Goal: Information Seeking & Learning: Learn about a topic

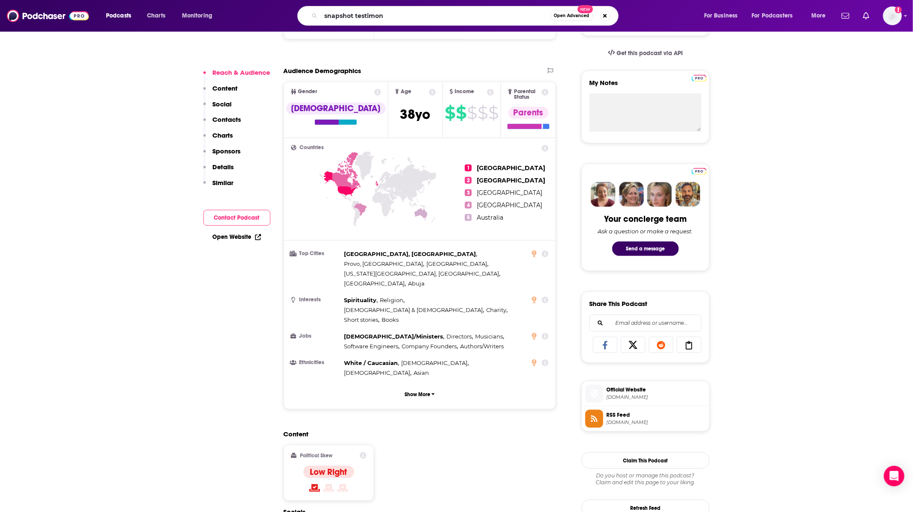
type input "snapshot testimony"
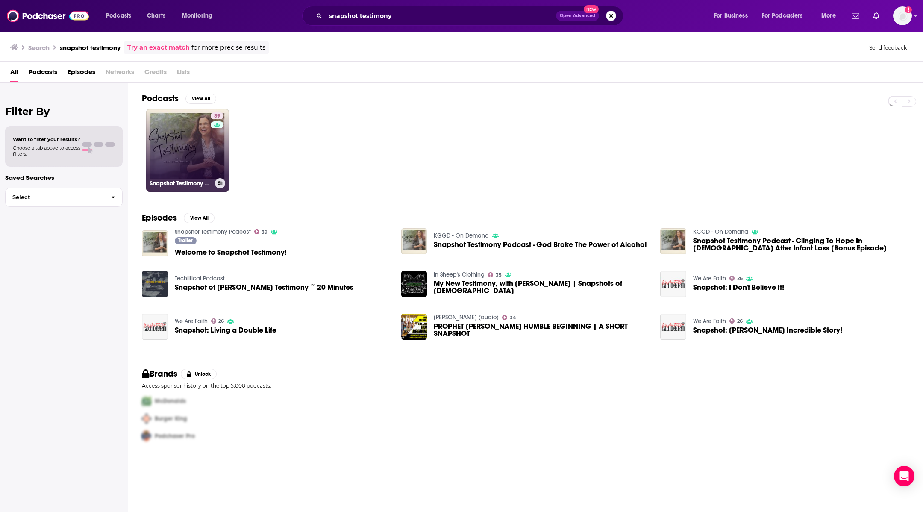
click at [204, 136] on link "39 Snapshot Testimony Podcast" at bounding box center [187, 150] width 83 height 83
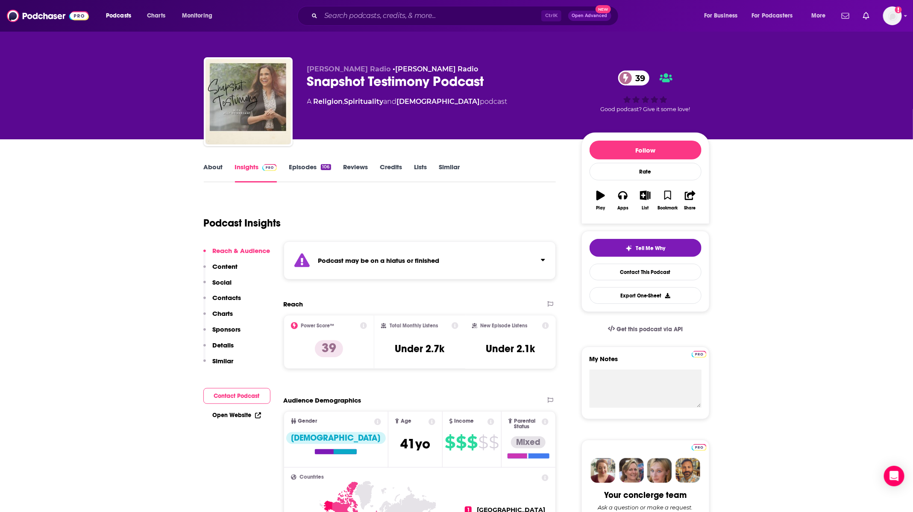
click at [300, 167] on link "Episodes 106" at bounding box center [310, 173] width 42 height 20
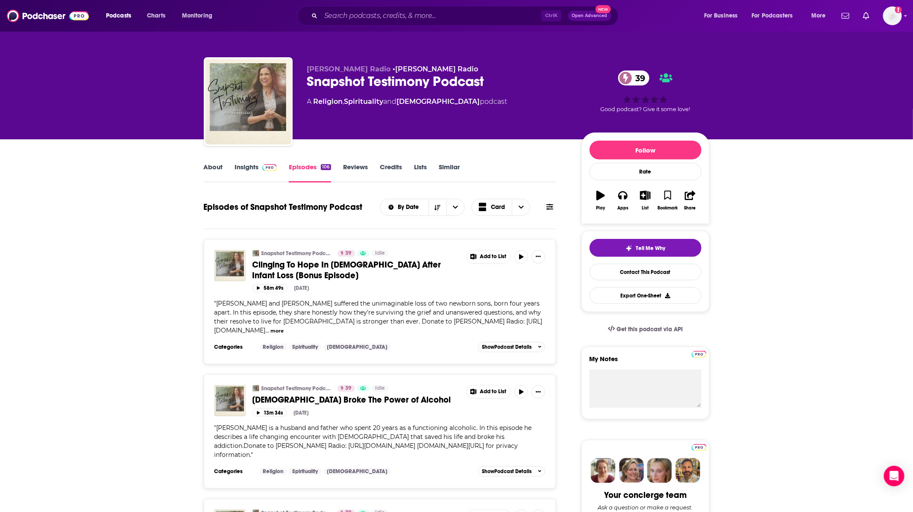
click at [212, 167] on link "About" at bounding box center [213, 173] width 19 height 20
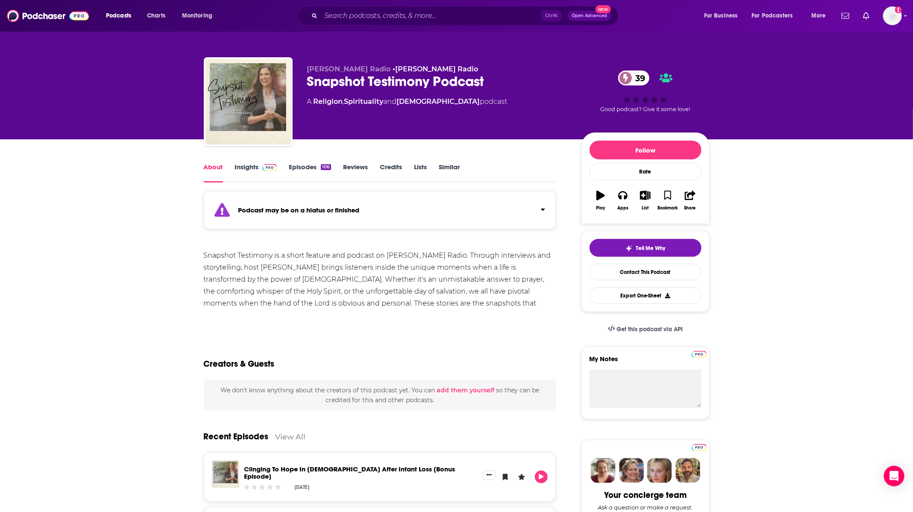
click at [305, 169] on link "Episodes 106" at bounding box center [310, 173] width 42 height 20
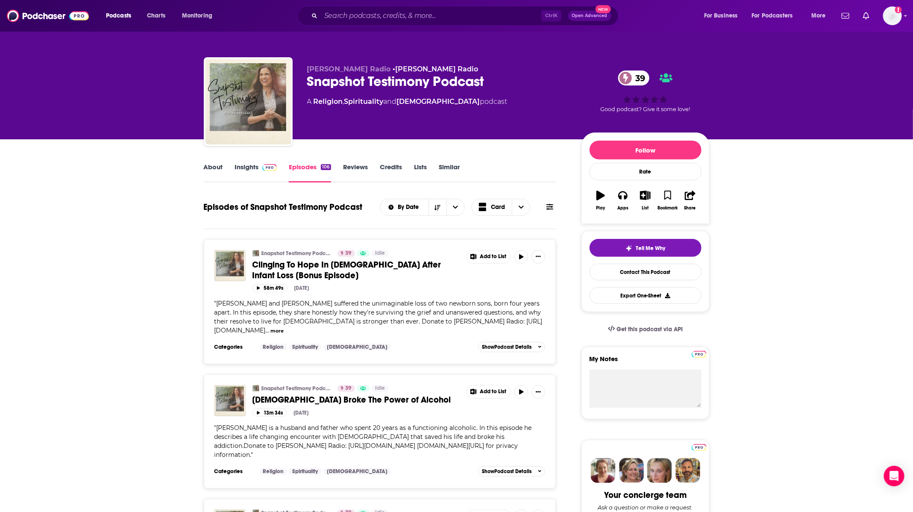
click at [250, 166] on link "Insights" at bounding box center [256, 173] width 42 height 20
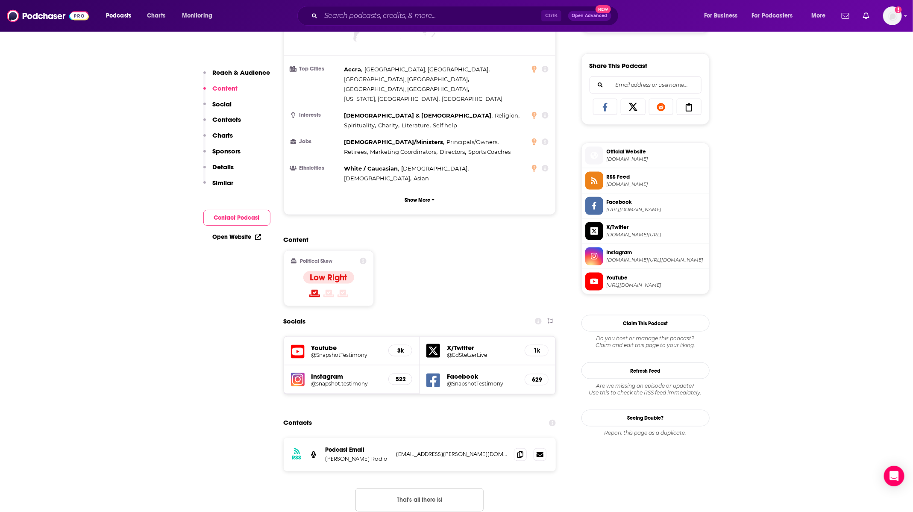
scroll to position [586, 0]
